Goal: Register for event/course

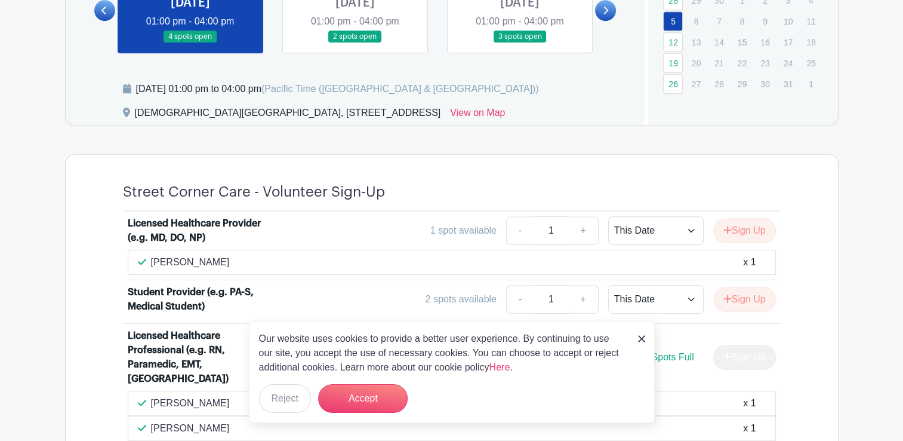
scroll to position [597, 0]
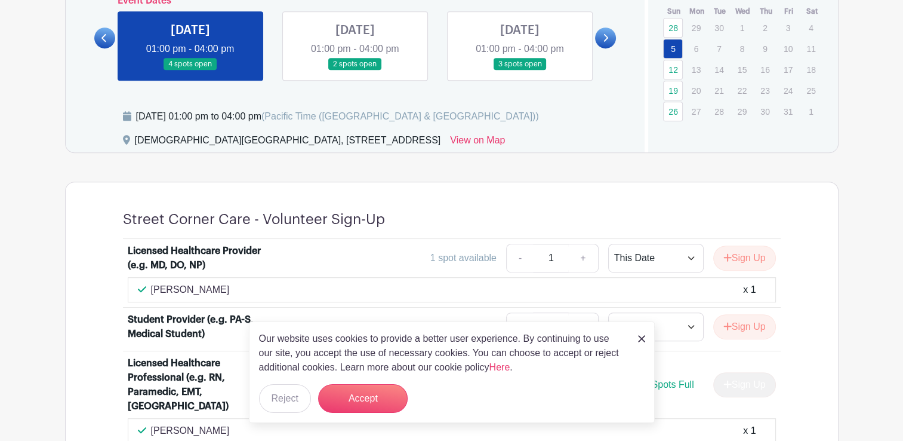
click at [355, 70] on link at bounding box center [355, 70] width 0 height 0
click at [612, 37] on link at bounding box center [605, 37] width 21 height 21
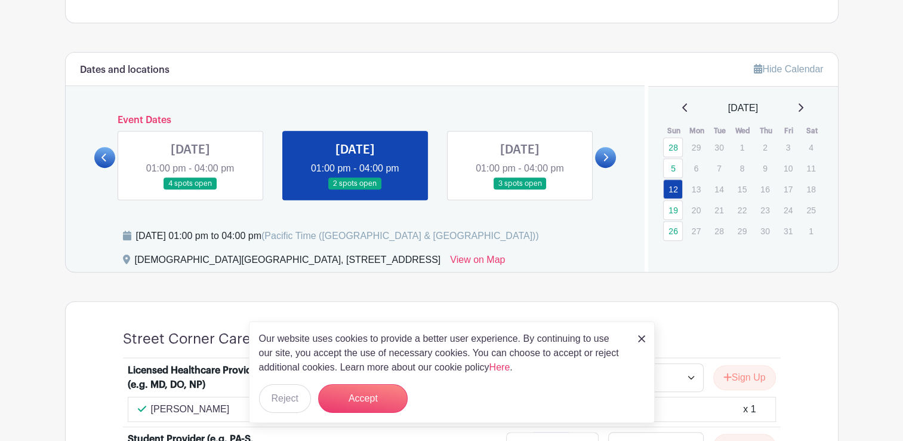
scroll to position [478, 0]
click at [93, 152] on div "Dates and locations Event Dates [DATE] 01:30 pm - 04:00 pm many spots open [DAT…" at bounding box center [356, 162] width 580 height 219
click at [103, 158] on icon at bounding box center [103, 157] width 5 height 8
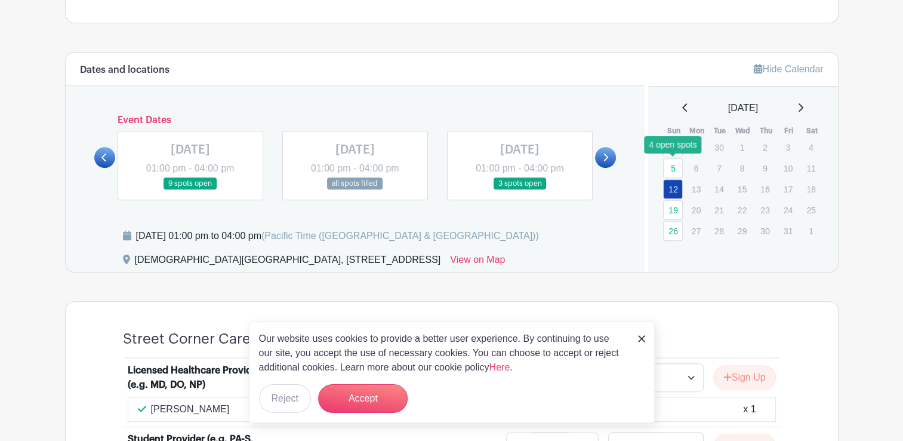
click at [675, 165] on link "5" at bounding box center [673, 168] width 20 height 20
click at [355, 190] on link at bounding box center [355, 190] width 0 height 0
click at [520, 190] on link at bounding box center [520, 190] width 0 height 0
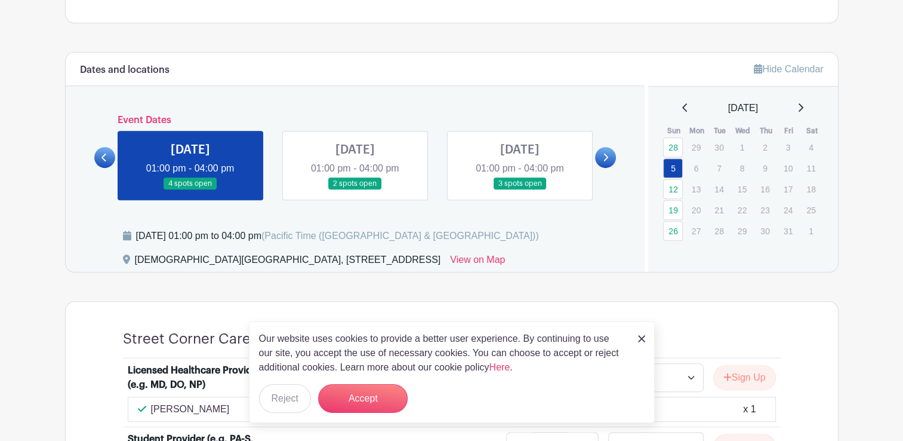
click at [520, 190] on link at bounding box center [520, 190] width 0 height 0
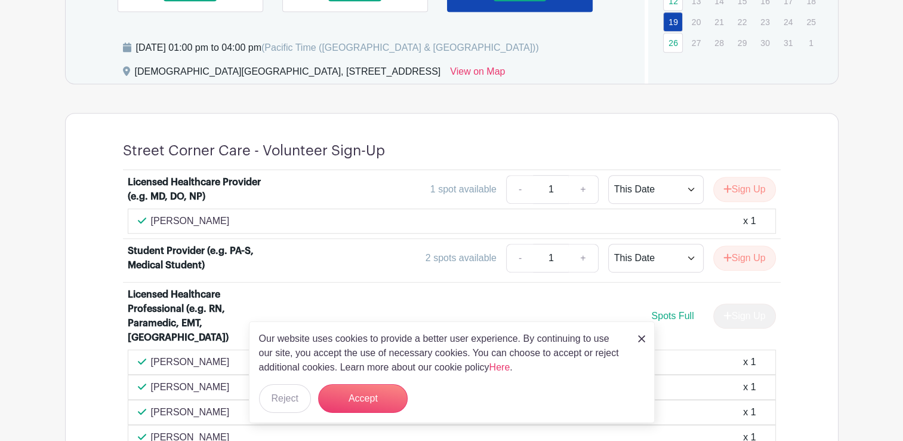
scroll to position [537, 0]
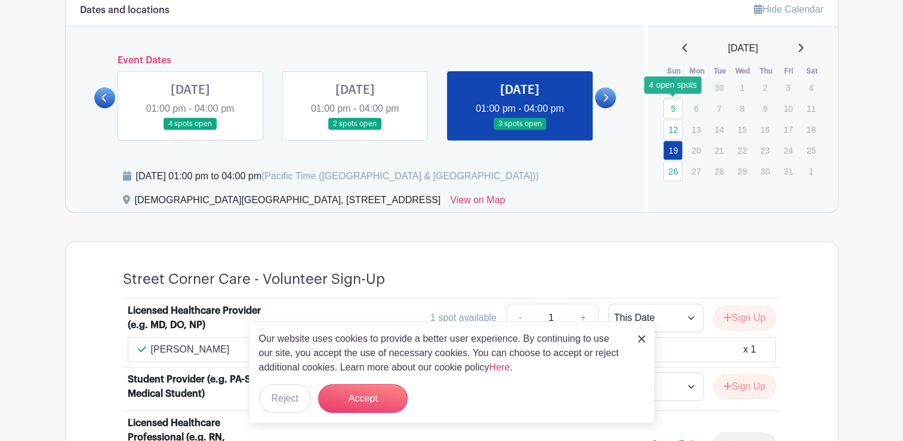
click at [669, 106] on link "5" at bounding box center [673, 108] width 20 height 20
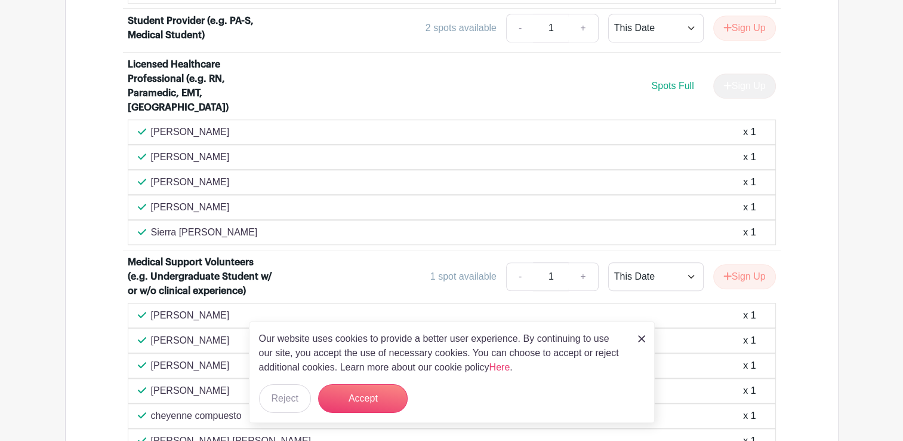
scroll to position [1015, 0]
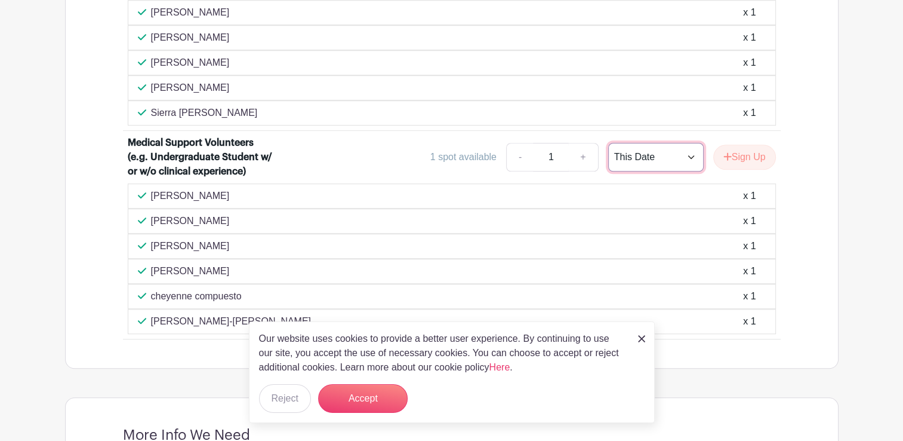
click at [676, 143] on select "This Date Select Dates" at bounding box center [656, 157] width 96 height 29
click at [682, 143] on select "This Date Select Dates" at bounding box center [656, 157] width 96 height 29
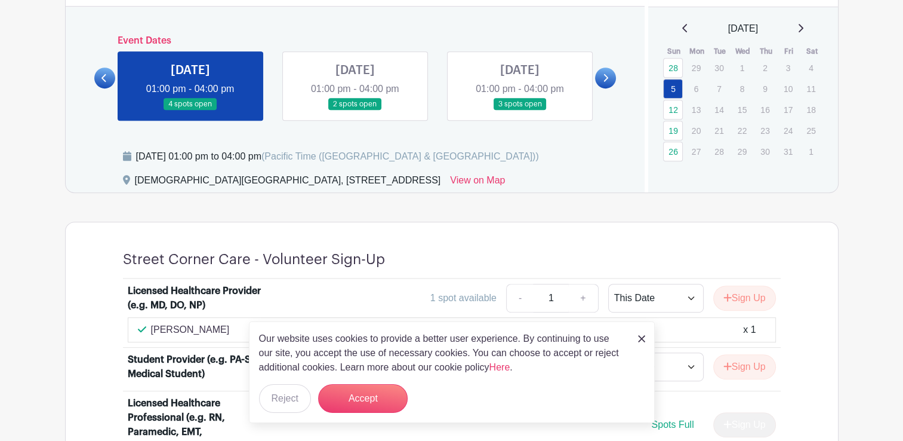
scroll to position [497, 0]
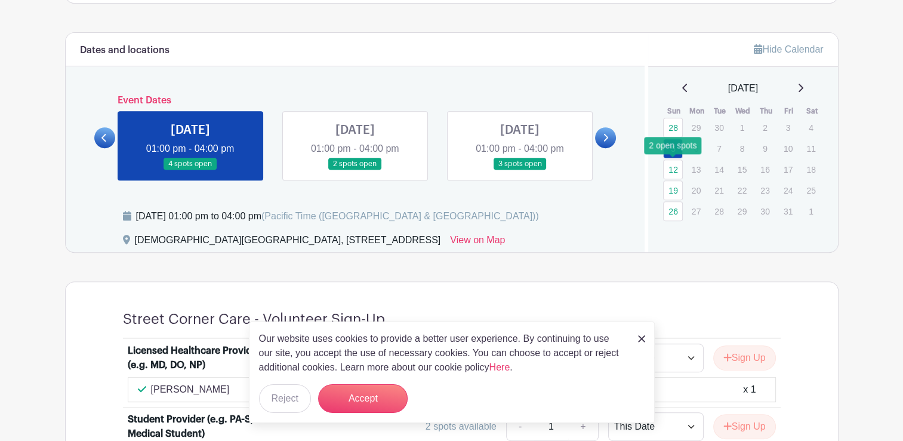
click at [676, 161] on link "12" at bounding box center [673, 169] width 20 height 20
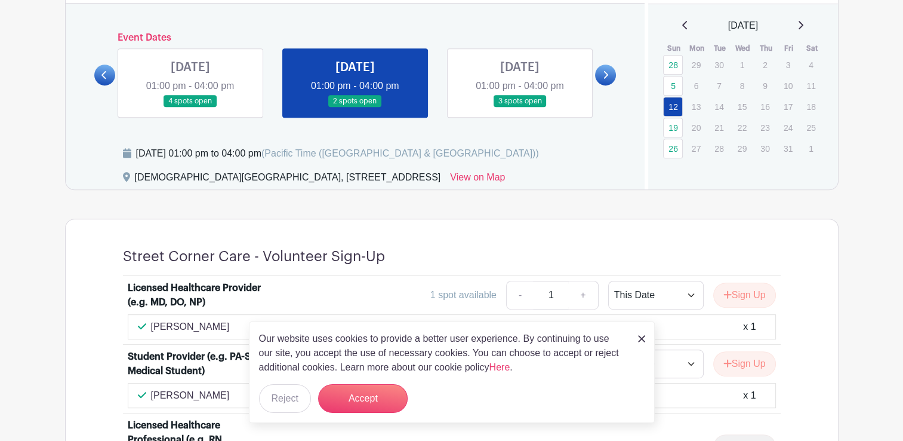
scroll to position [497, 0]
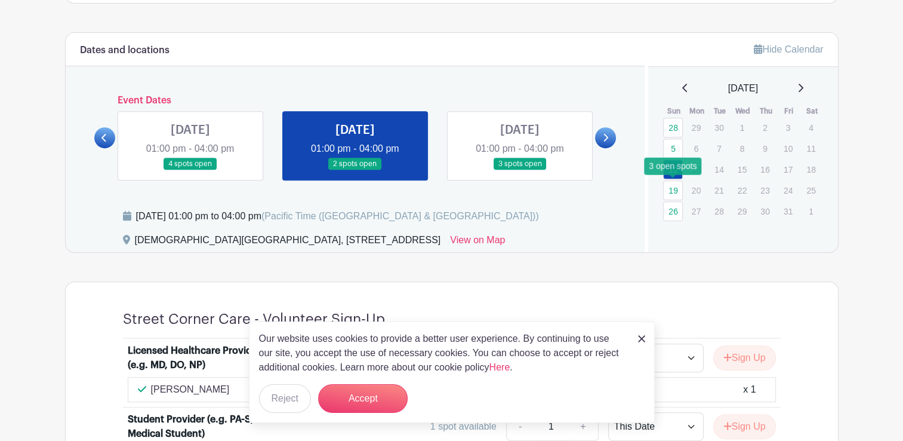
click at [675, 184] on link "19" at bounding box center [673, 190] width 20 height 20
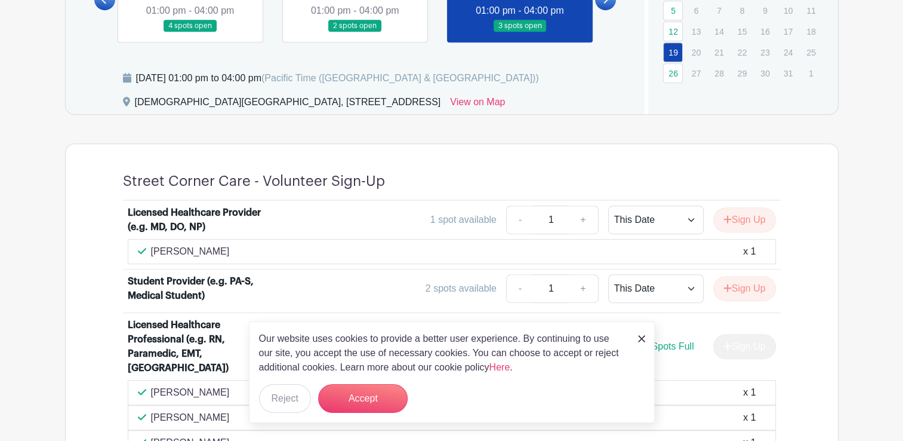
scroll to position [617, 0]
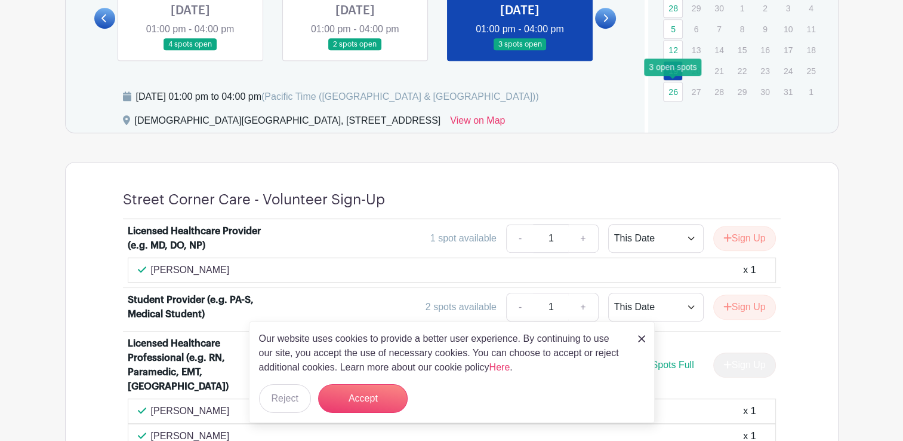
click at [676, 94] on link "26" at bounding box center [673, 92] width 20 height 20
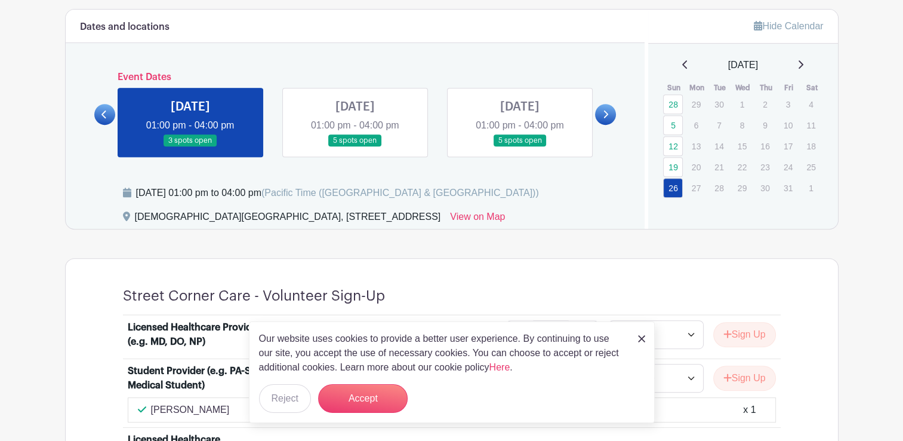
scroll to position [438, 0]
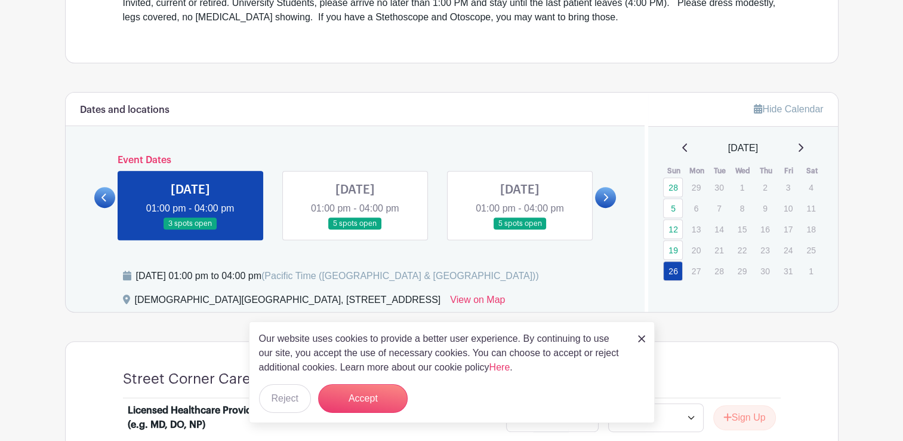
click at [819, 145] on div "[DATE]" at bounding box center [743, 148] width 161 height 14
click at [803, 148] on icon at bounding box center [800, 148] width 6 height 10
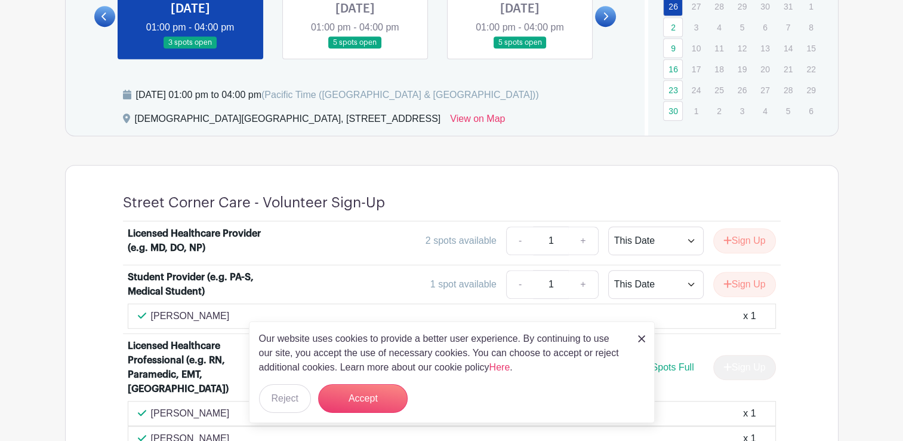
scroll to position [617, 0]
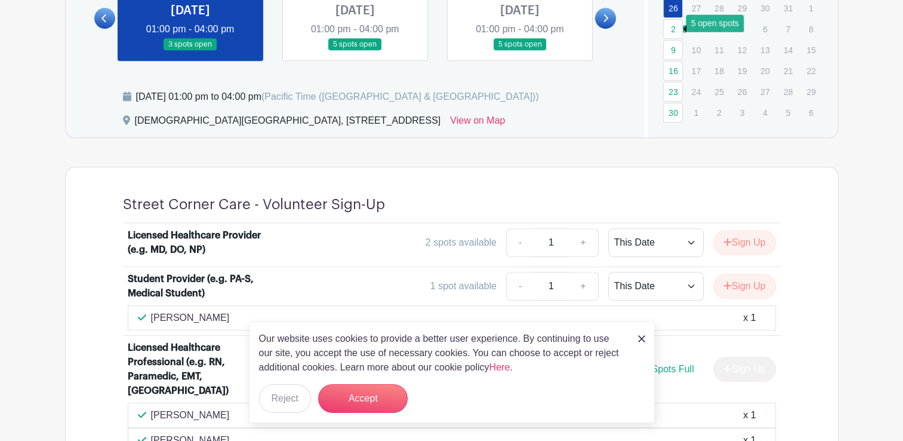
click at [673, 26] on link "2" at bounding box center [673, 29] width 20 height 20
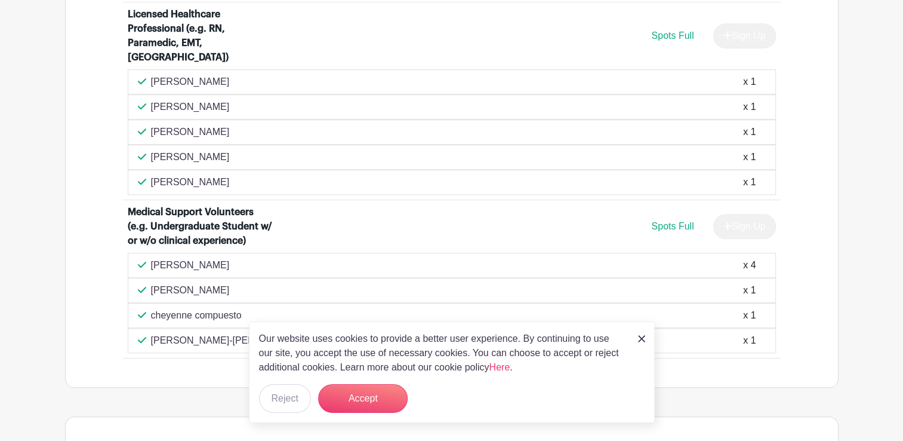
scroll to position [1034, 0]
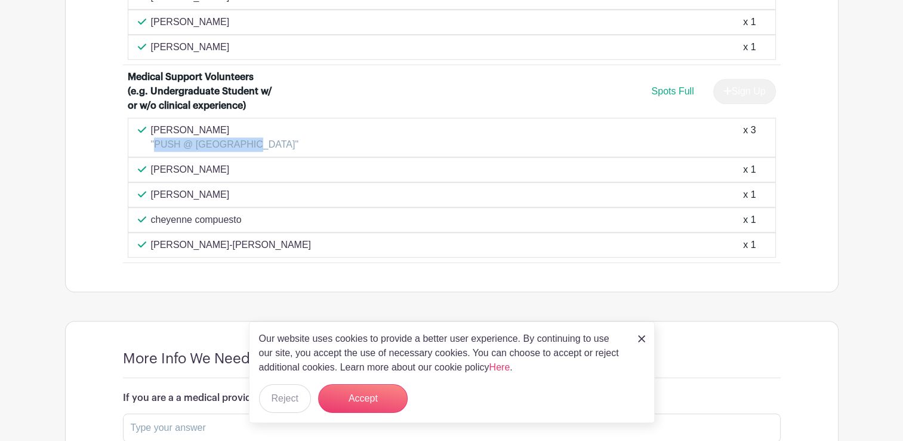
drag, startPoint x: 166, startPoint y: 119, endPoint x: 252, endPoint y: 123, distance: 86.7
click at [252, 137] on p ""PUSH @ [GEOGRAPHIC_DATA]"" at bounding box center [225, 144] width 148 height 14
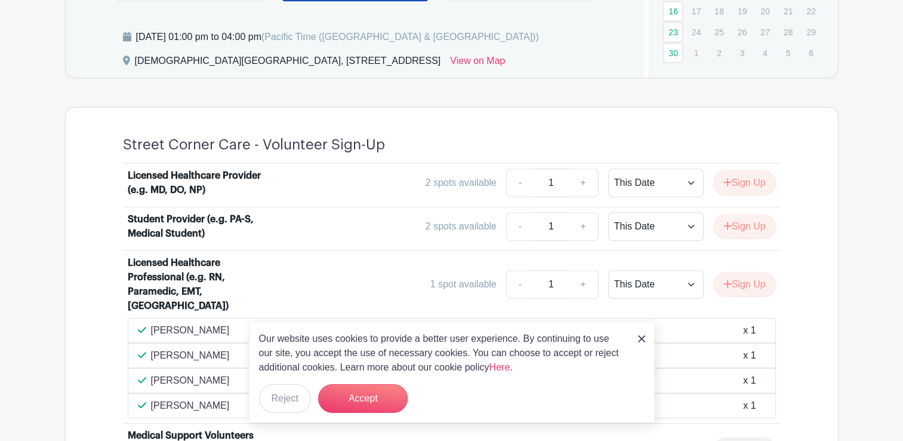
scroll to position [557, 0]
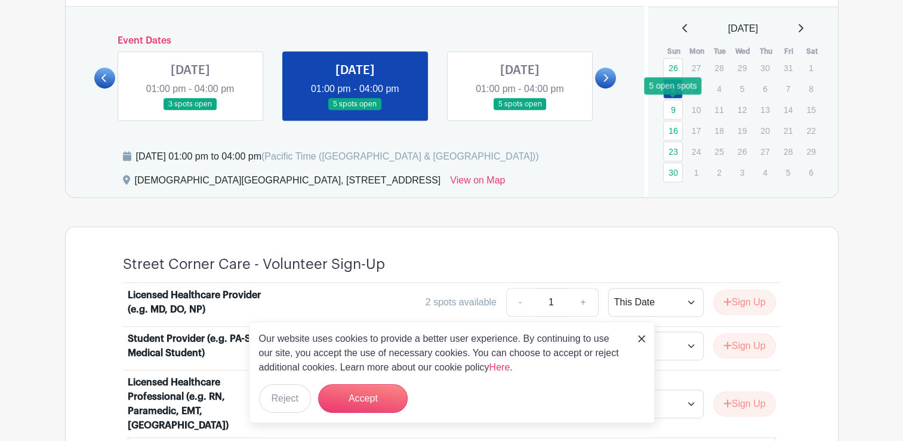
click at [671, 104] on link "9" at bounding box center [673, 110] width 20 height 20
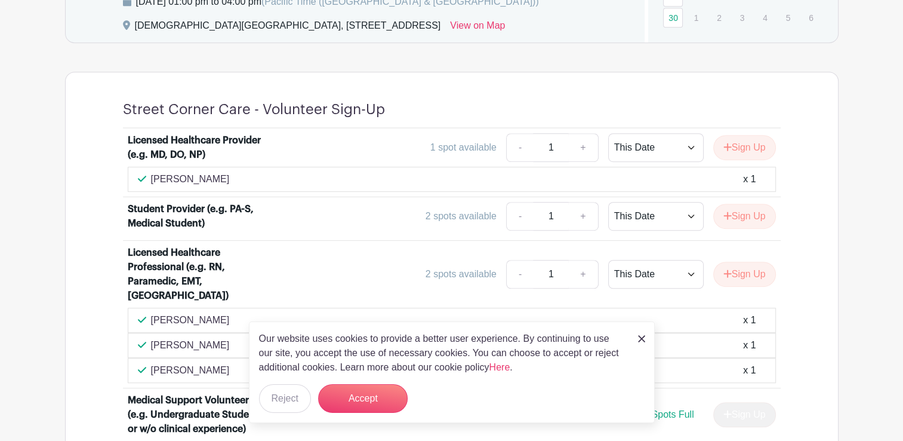
scroll to position [617, 0]
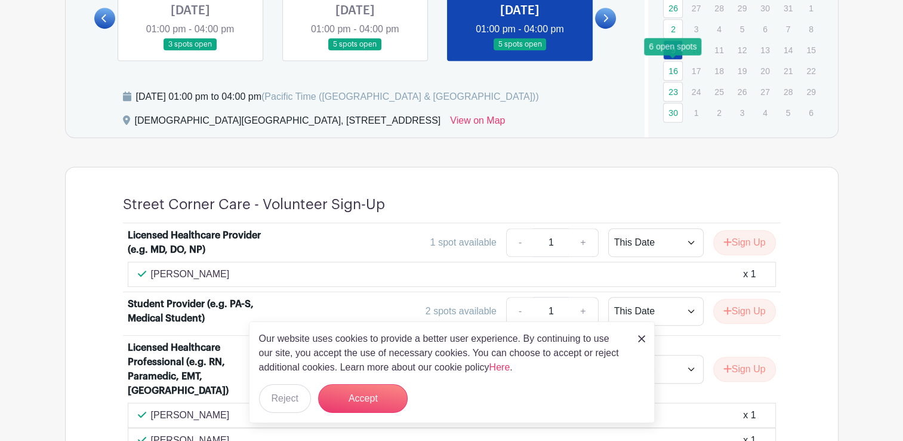
click at [678, 74] on link "16" at bounding box center [673, 71] width 20 height 20
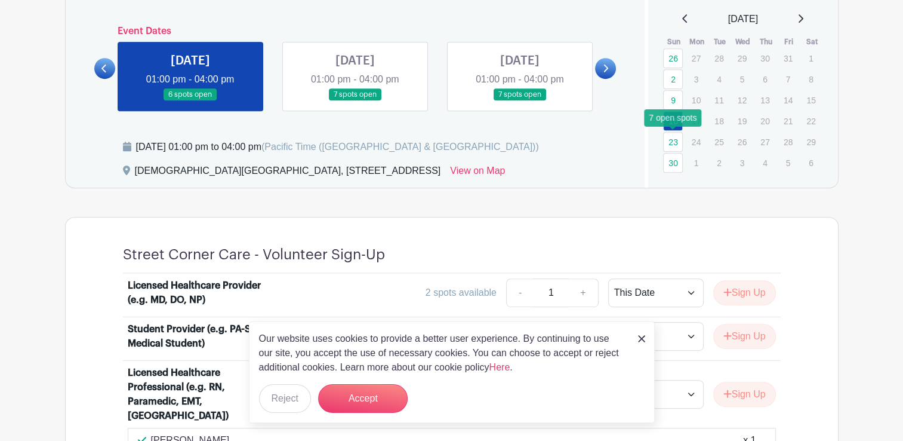
scroll to position [438, 0]
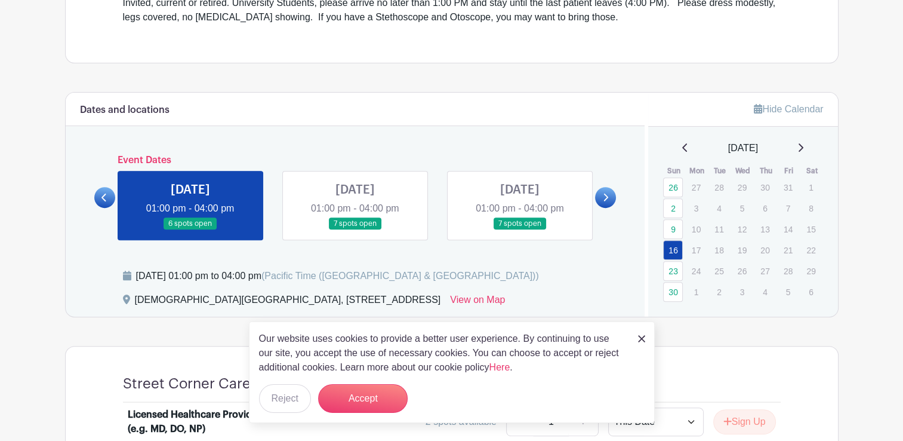
click at [355, 230] on link at bounding box center [355, 230] width 0 height 0
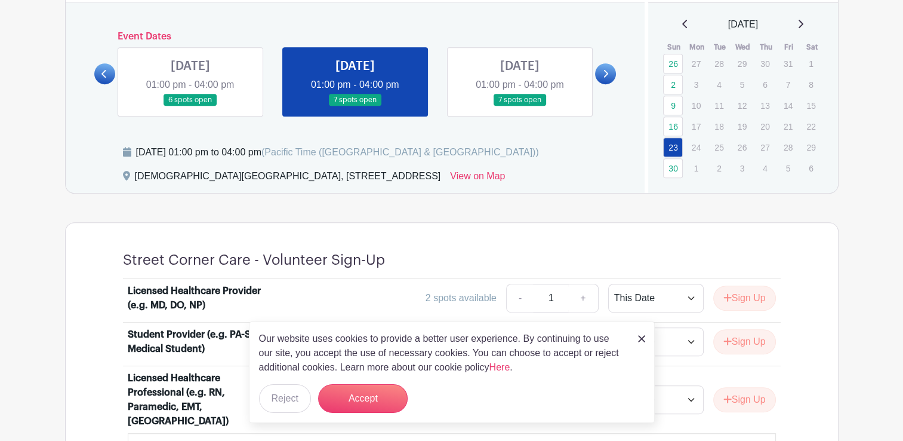
scroll to position [557, 0]
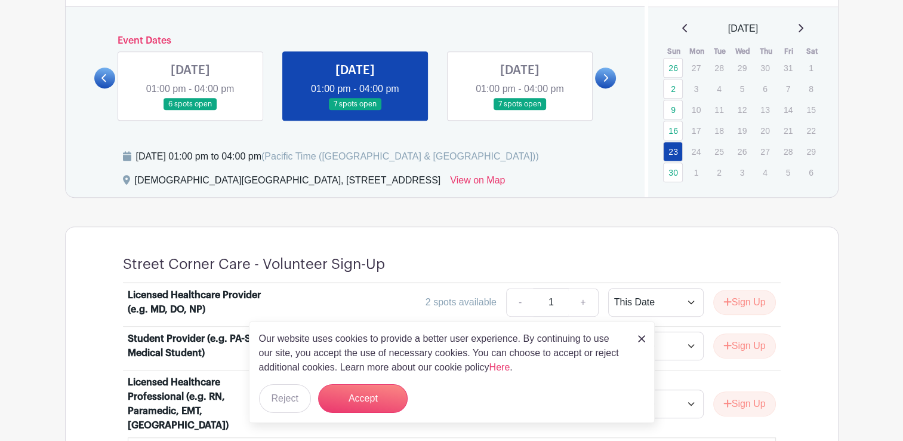
click at [520, 110] on link at bounding box center [520, 110] width 0 height 0
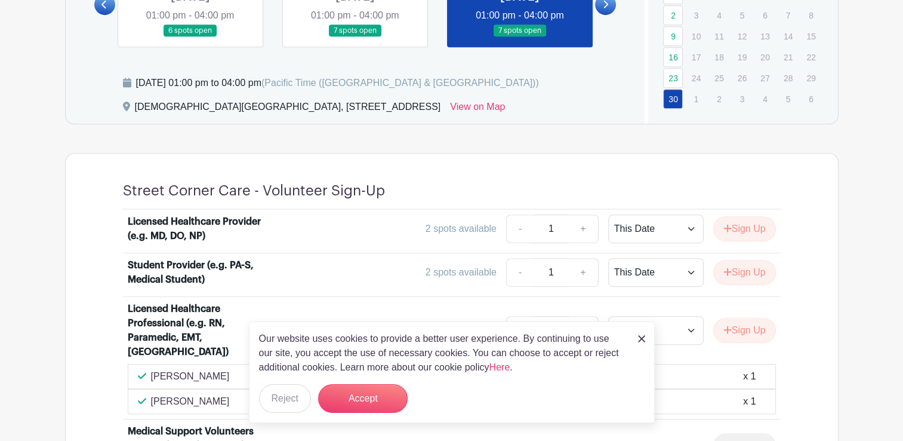
scroll to position [497, 0]
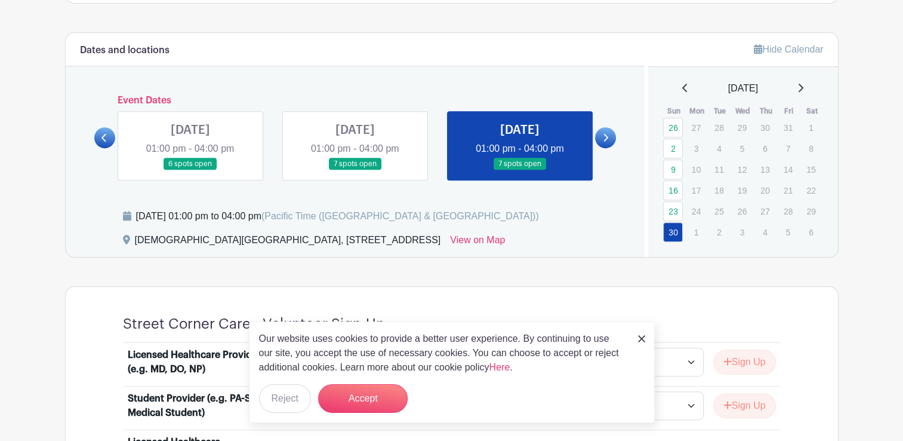
click at [609, 134] on link at bounding box center [605, 137] width 21 height 21
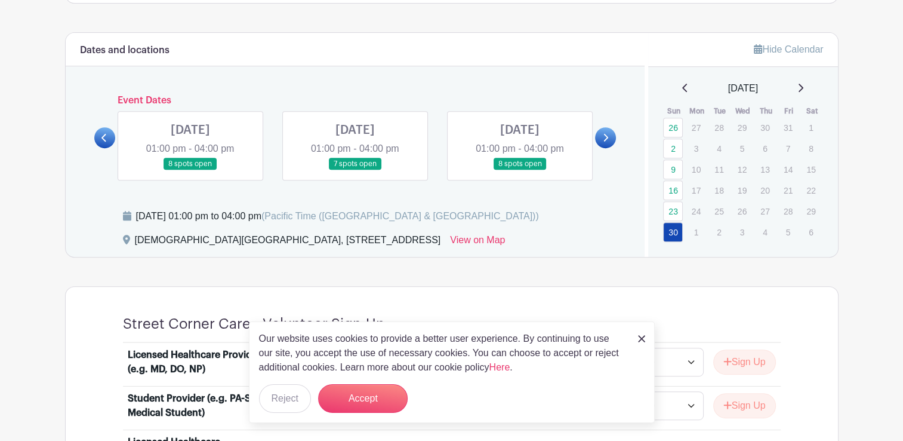
click at [190, 170] on link at bounding box center [190, 170] width 0 height 0
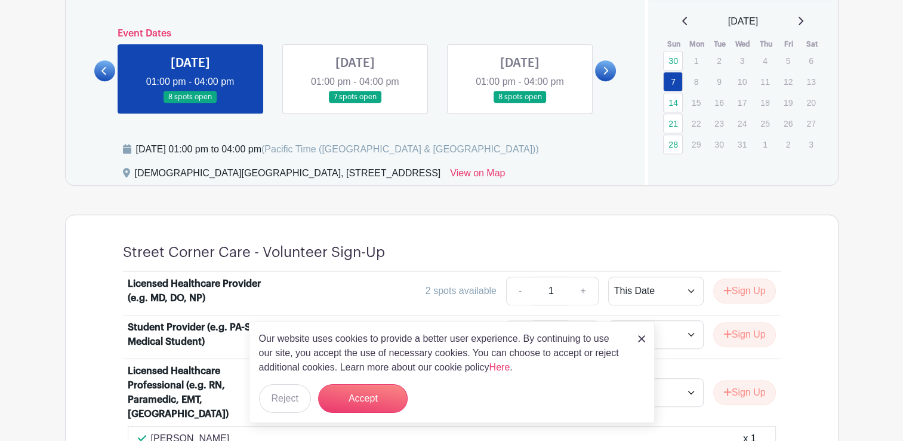
scroll to position [557, 0]
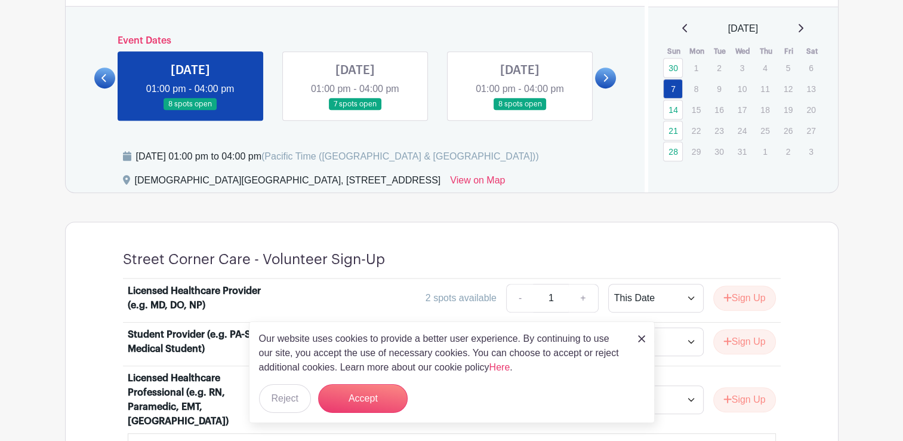
click at [355, 110] on link at bounding box center [355, 110] width 0 height 0
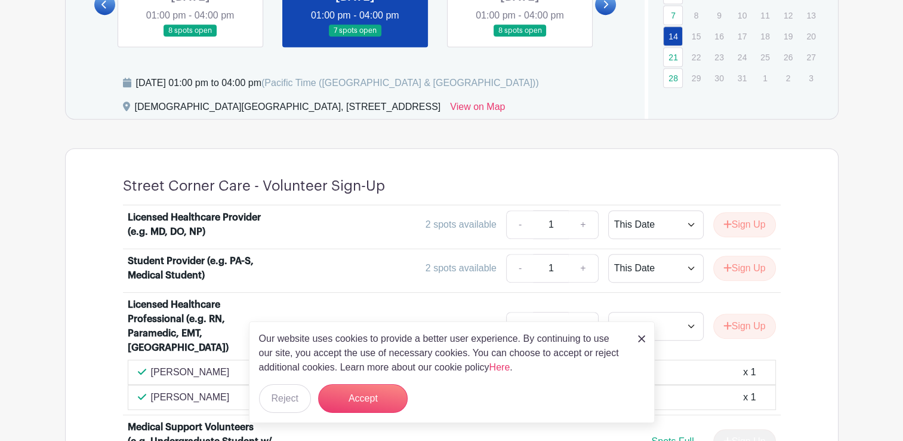
scroll to position [617, 0]
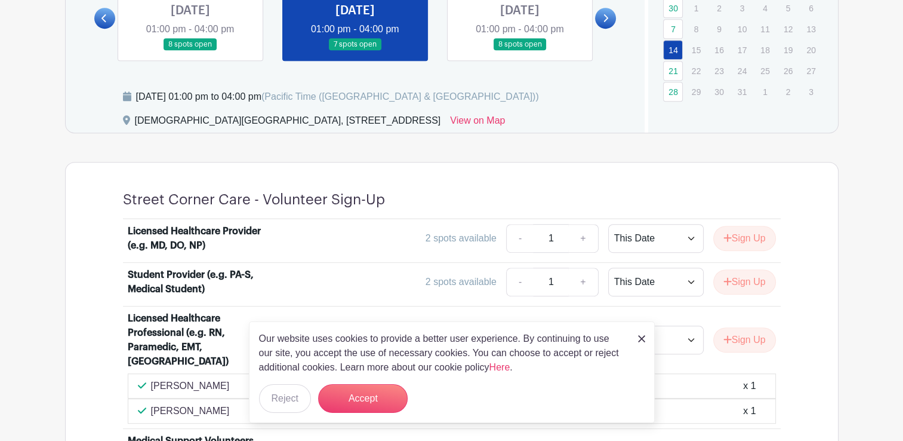
click at [520, 51] on link at bounding box center [520, 51] width 0 height 0
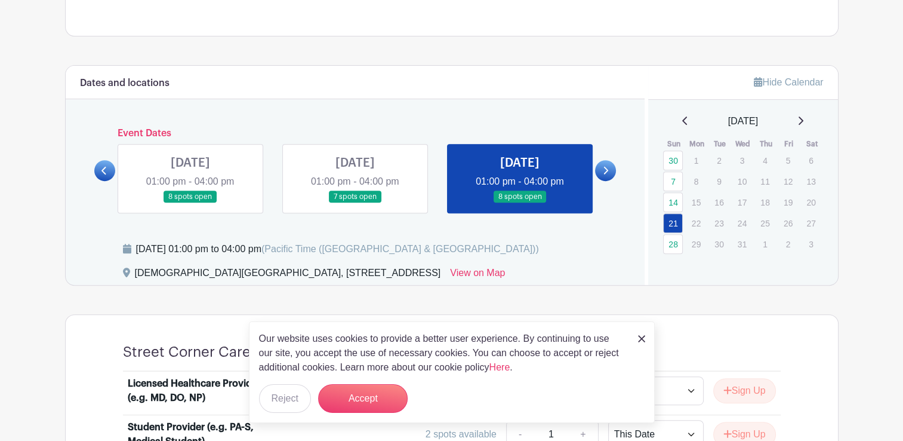
scroll to position [438, 0]
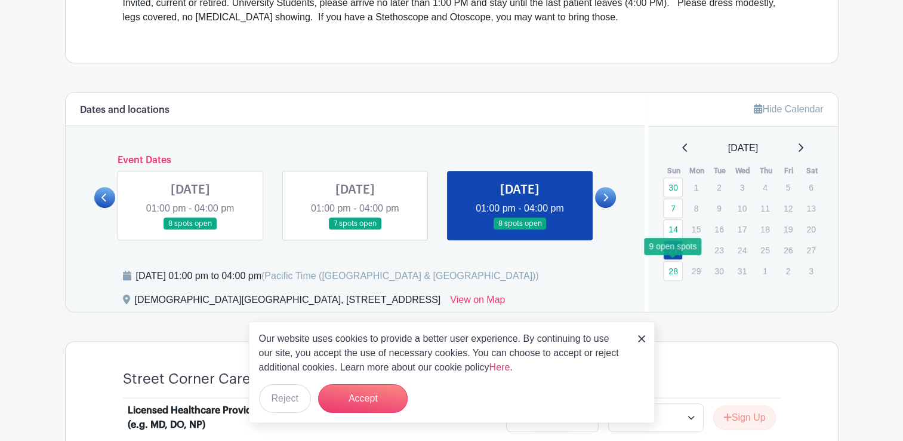
click at [678, 269] on link "28" at bounding box center [673, 271] width 20 height 20
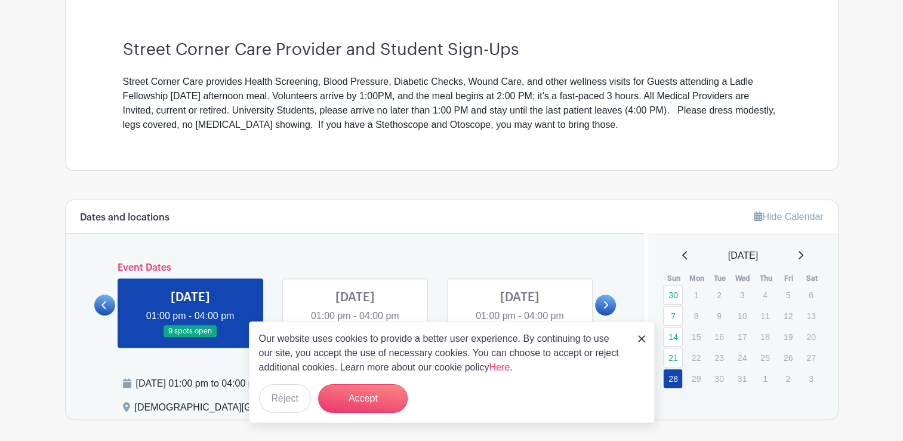
scroll to position [328, 0]
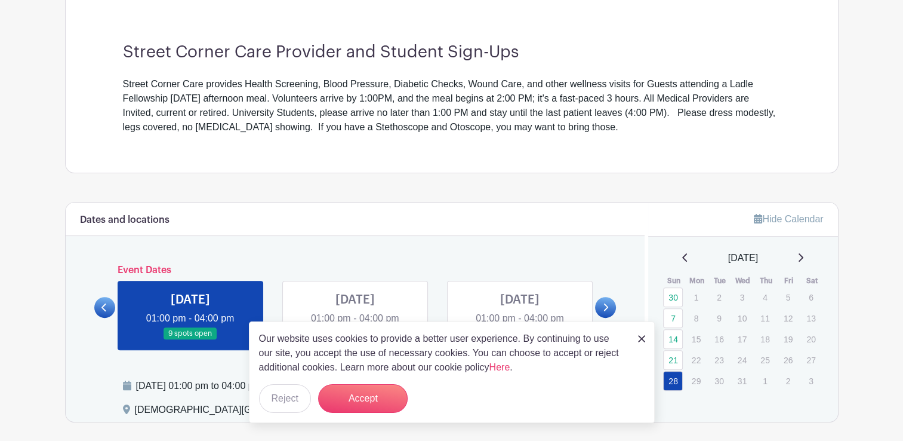
click at [642, 340] on img at bounding box center [641, 338] width 7 height 7
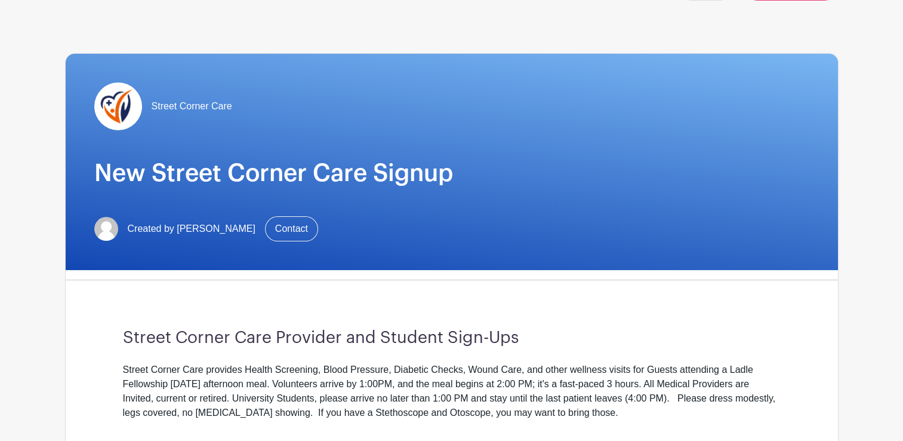
scroll to position [0, 0]
